Goal: Navigation & Orientation: Find specific page/section

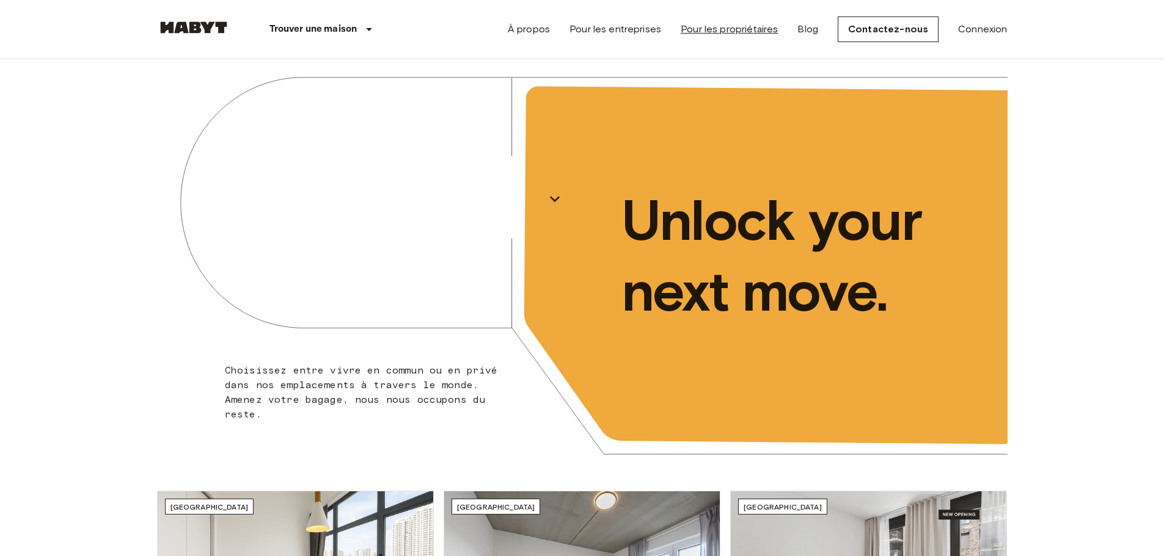
click at [700, 29] on link "Pour les propriétaires" at bounding box center [728, 29] width 97 height 15
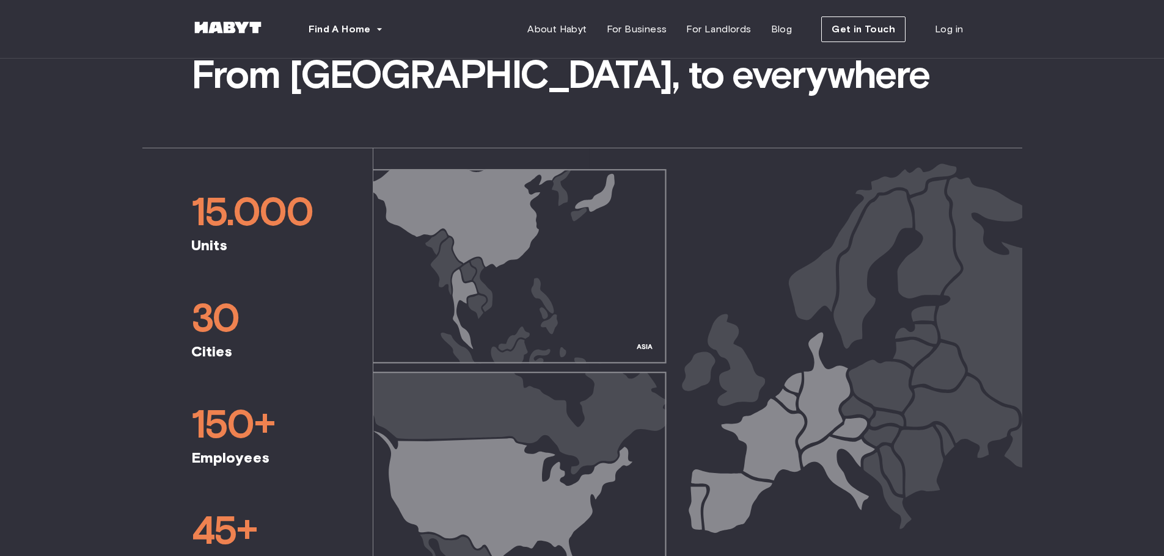
scroll to position [484, 0]
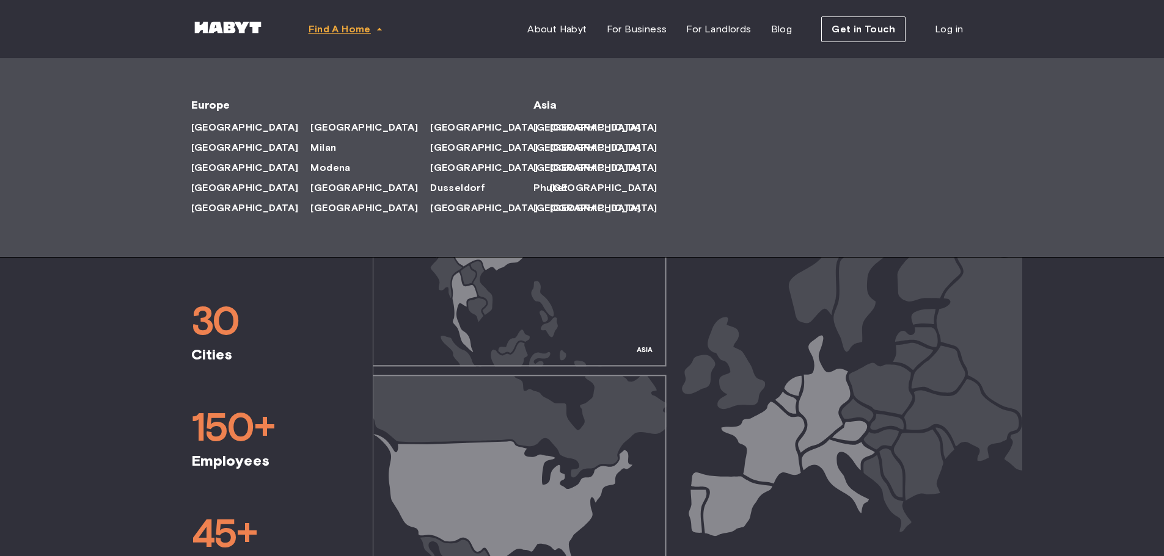
click at [343, 32] on span "Find A Home" at bounding box center [339, 29] width 62 height 15
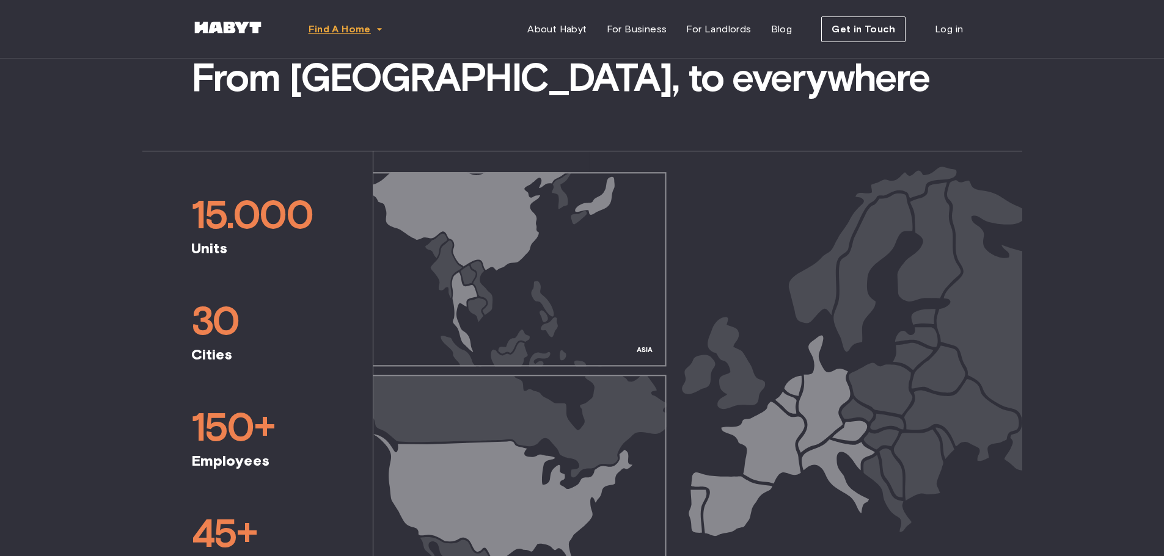
click at [377, 24] on icon "button" at bounding box center [379, 29] width 12 height 12
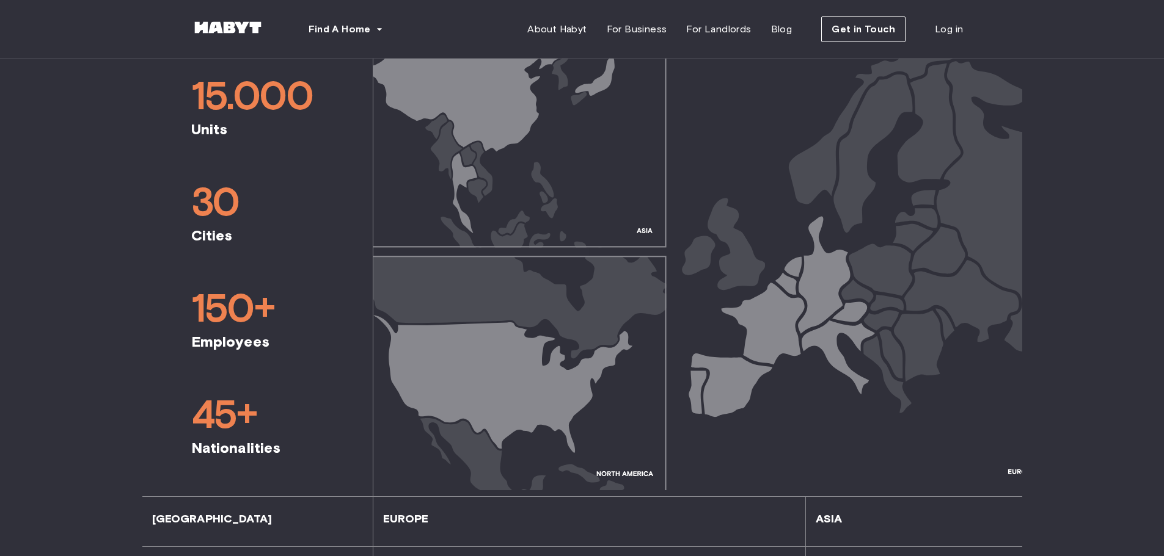
scroll to position [604, 0]
click at [707, 29] on span "For Landlords" at bounding box center [718, 29] width 65 height 15
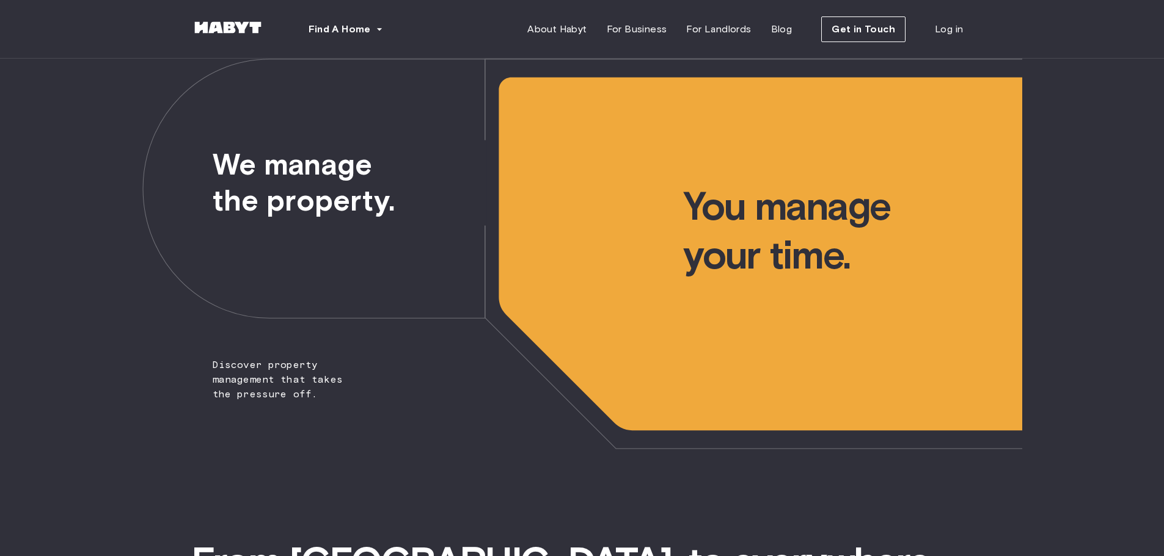
click at [216, 27] on img at bounding box center [227, 27] width 73 height 12
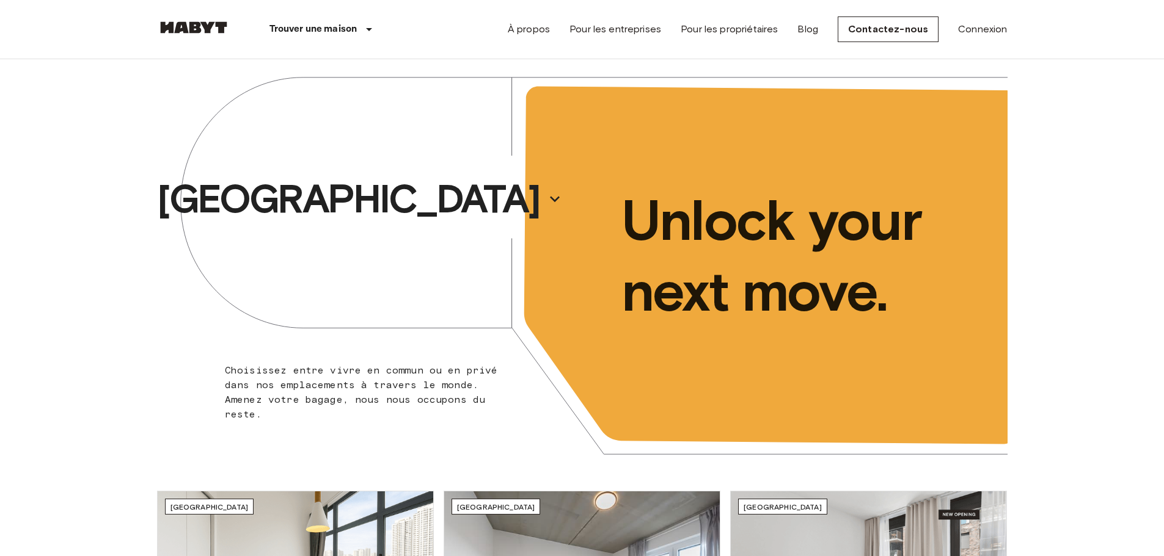
click at [549, 37] on div "À propos Pour les entreprises Pour les propriétaires Blog Contactez-nous Connex…" at bounding box center [758, 29] width 500 height 59
click at [534, 25] on link "À propos" at bounding box center [529, 29] width 42 height 15
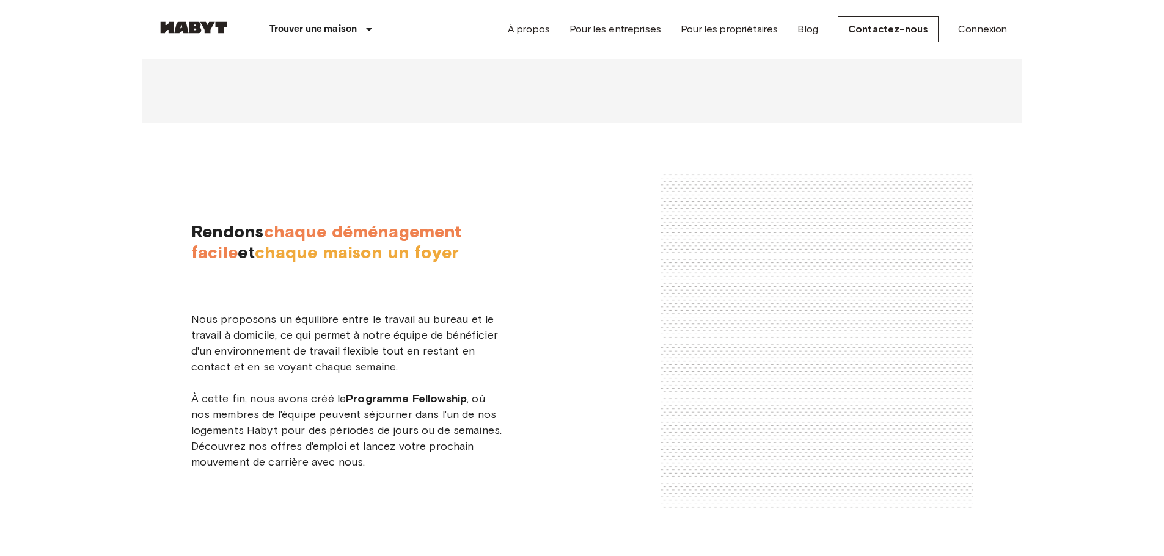
scroll to position [1977, 0]
